Goal: Information Seeking & Learning: Understand process/instructions

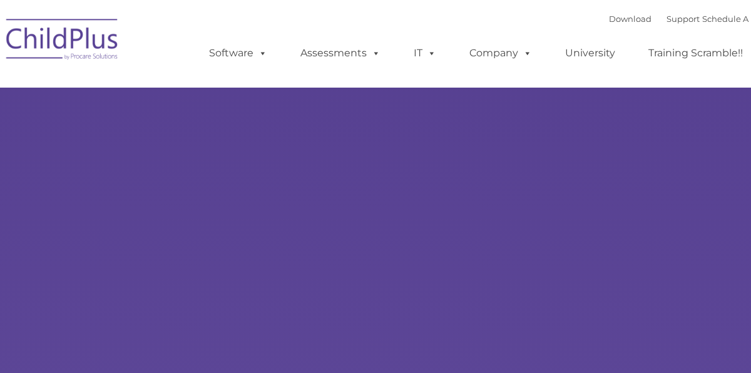
select select "MEDIUM"
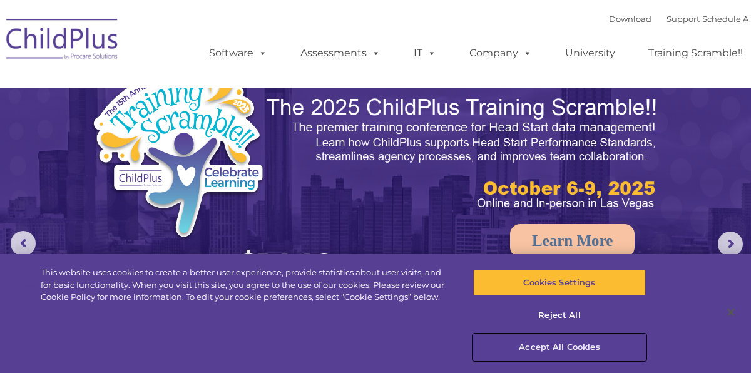
click at [571, 346] on button "Accept All Cookies" at bounding box center [559, 347] width 173 height 26
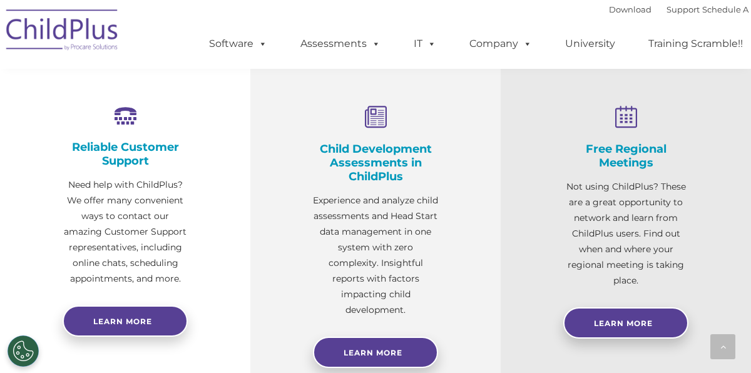
scroll to position [457, 0]
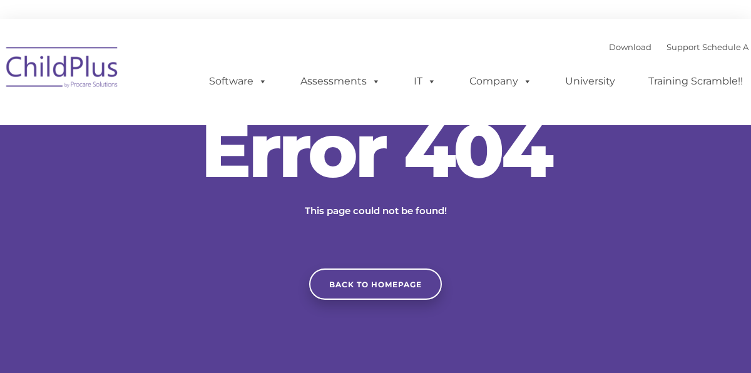
type input ""
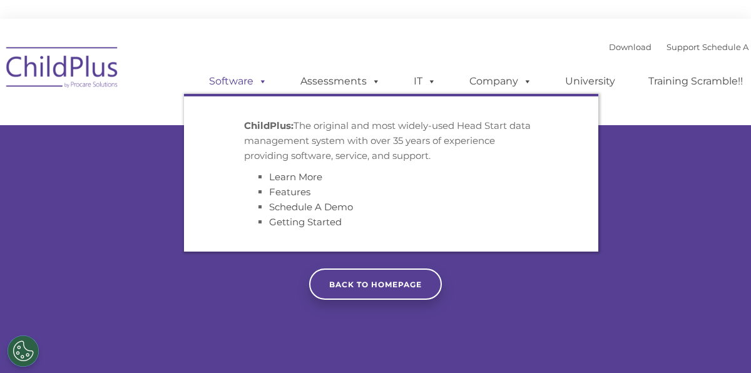
click at [246, 85] on link "Software" at bounding box center [237, 81] width 83 height 25
click at [306, 223] on link "Getting Started" at bounding box center [305, 222] width 73 height 12
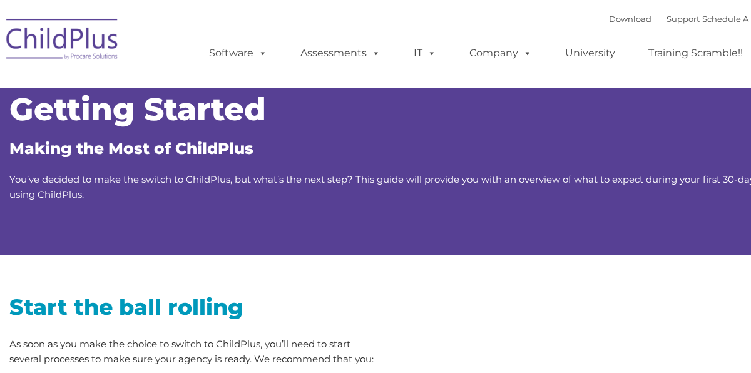
type input ""
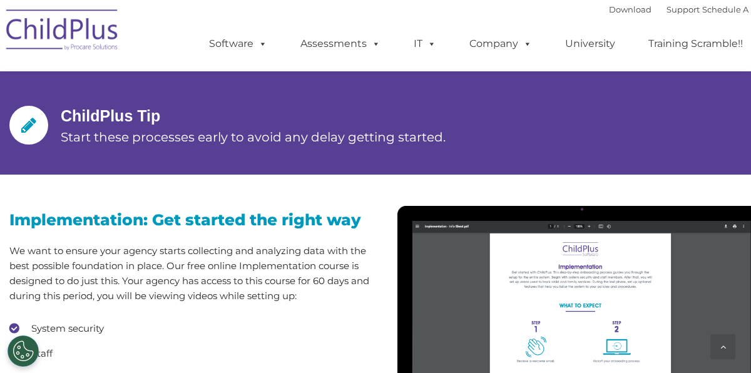
scroll to position [946, 0]
